Goal: Transaction & Acquisition: Purchase product/service

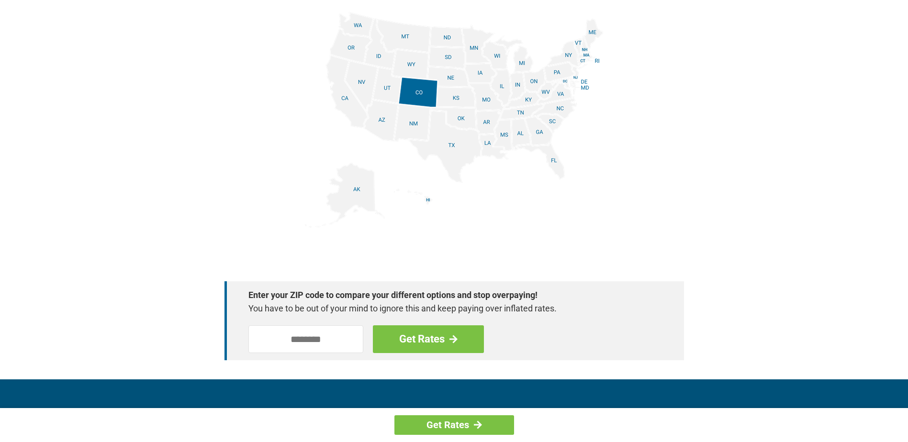
scroll to position [1212, 0]
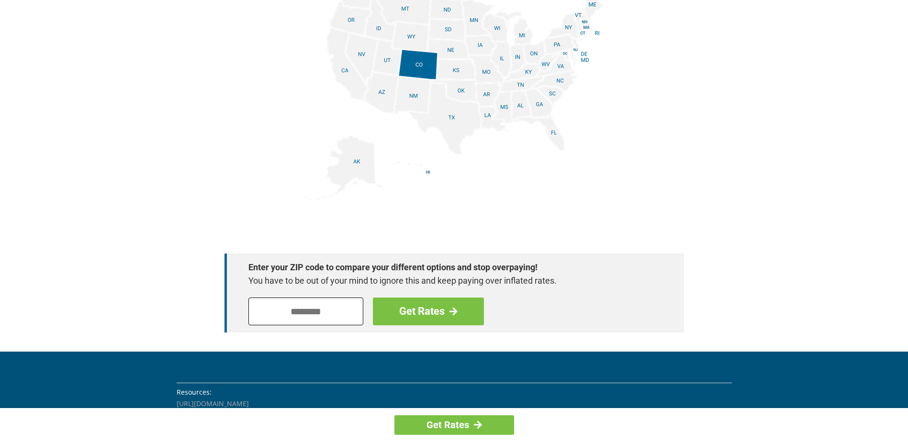
click at [299, 302] on input "tel" at bounding box center [305, 312] width 115 height 28
type input "*****"
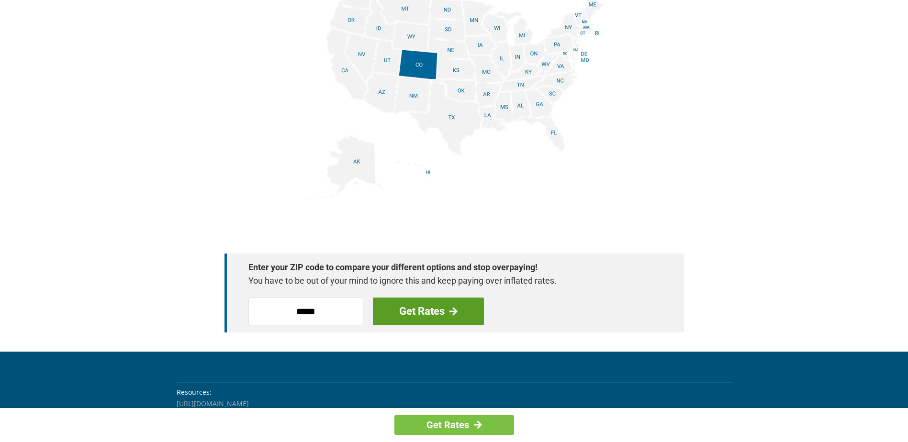
click at [432, 304] on link "Get Rates" at bounding box center [428, 312] width 111 height 28
